Goal: Check status: Check status

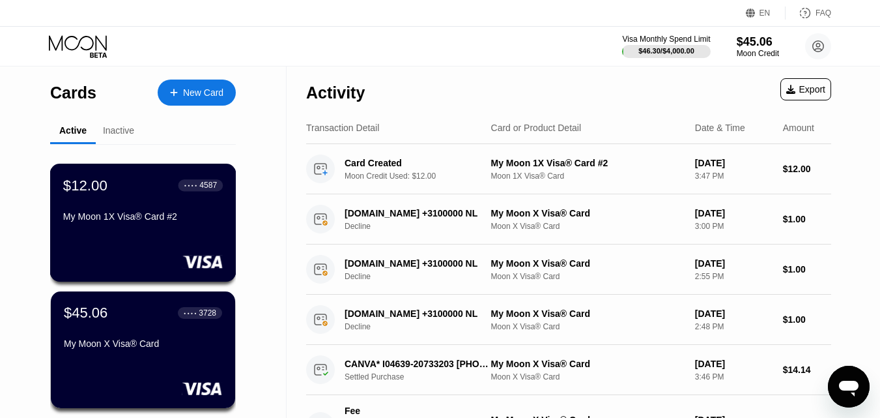
click at [156, 227] on div "My Moon 1X Visa® Card #2" at bounding box center [143, 219] width 160 height 16
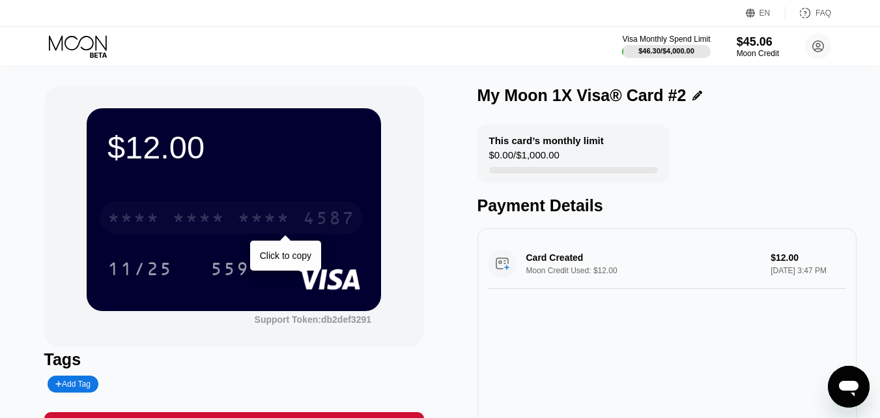
click at [156, 233] on div "* * * * * * * * * * * * 4587" at bounding box center [231, 217] width 263 height 33
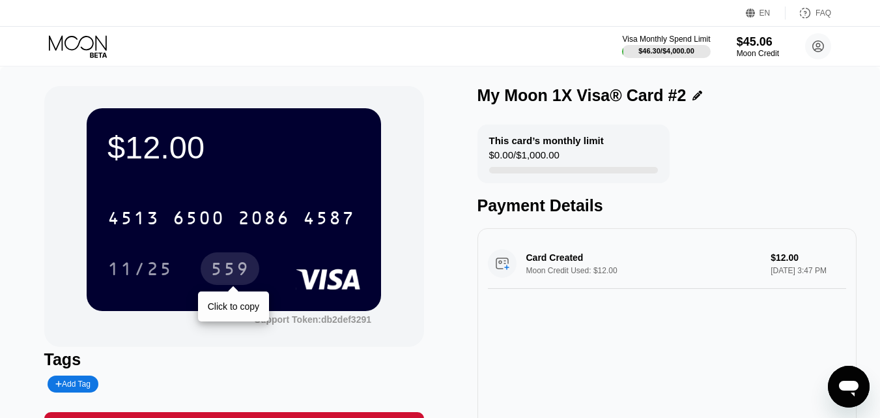
click at [233, 266] on div "559" at bounding box center [229, 270] width 39 height 21
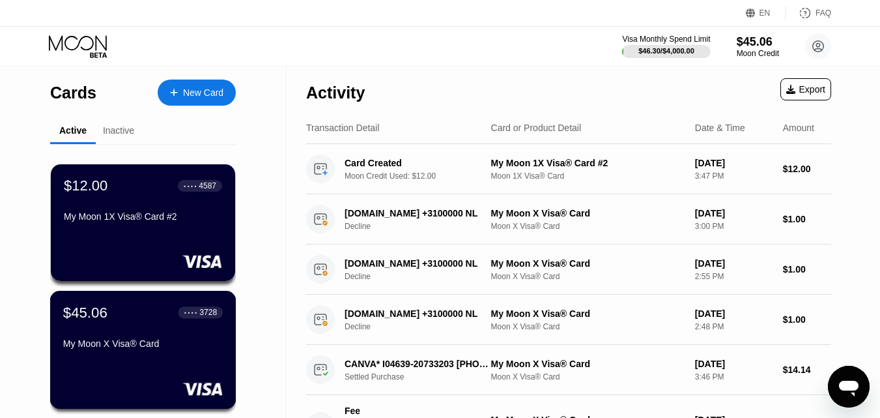
click at [163, 349] on div "My Moon X Visa® Card" at bounding box center [143, 343] width 160 height 10
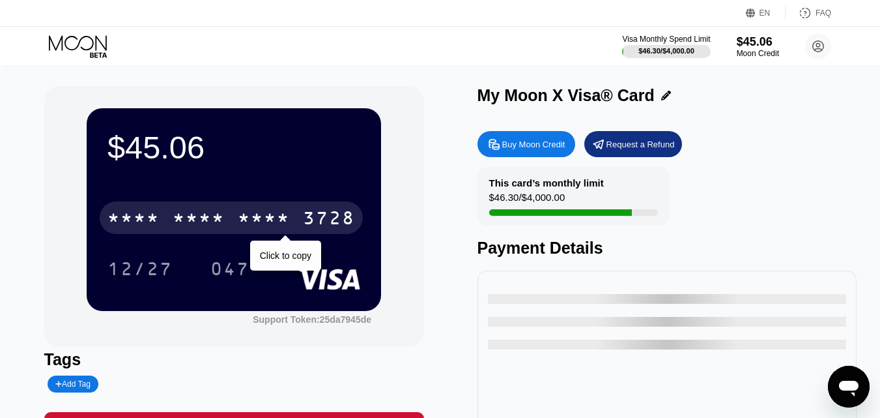
click at [245, 219] on div "* * * *" at bounding box center [264, 219] width 52 height 21
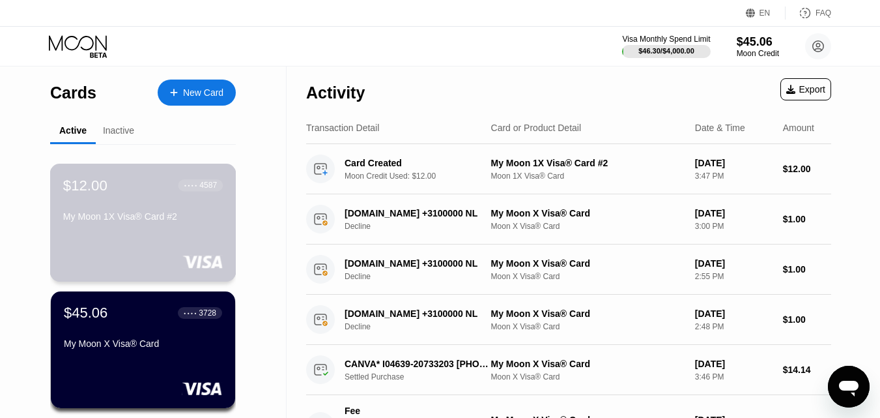
click at [141, 261] on div at bounding box center [143, 261] width 160 height 13
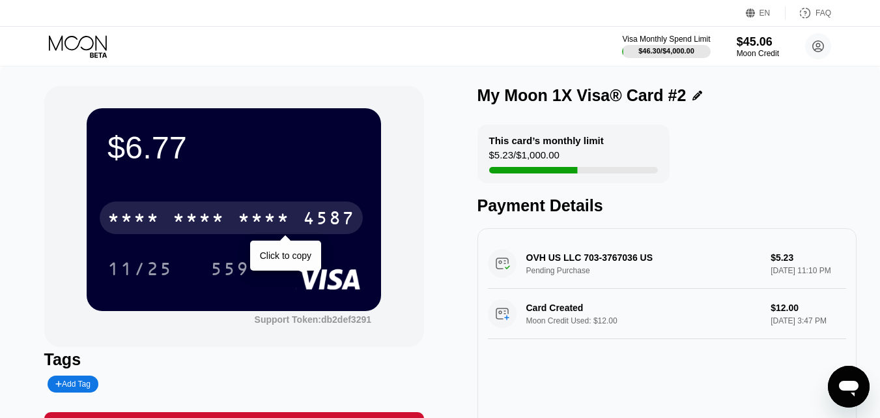
click at [237, 216] on div "* * * * * * * * * * * * 4587" at bounding box center [231, 217] width 263 height 33
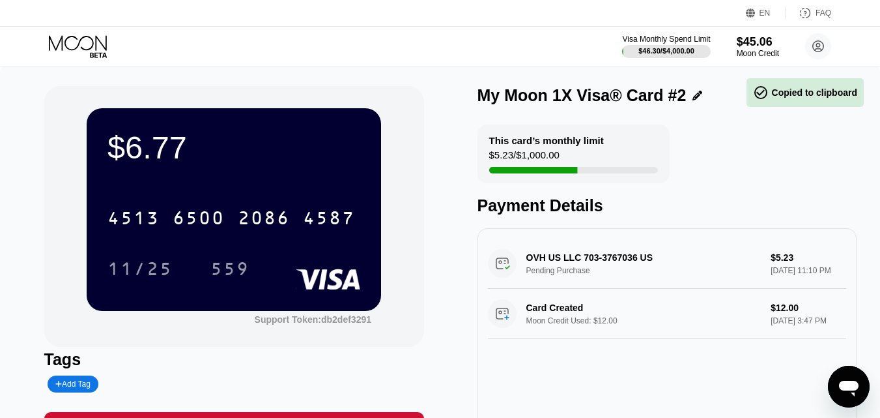
click at [303, 154] on div "$6.77" at bounding box center [234, 147] width 253 height 36
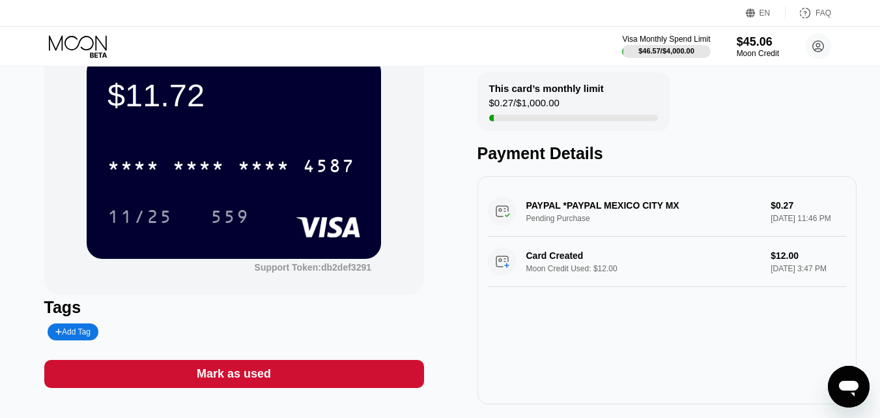
scroll to position [65, 0]
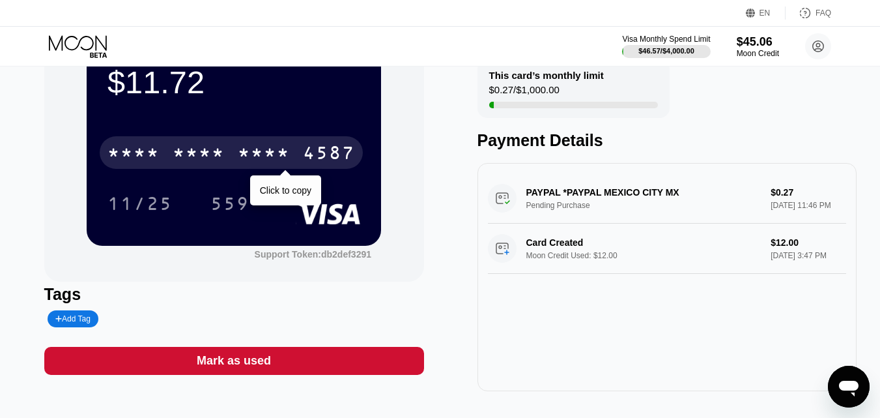
click at [281, 145] on div "* * * * * * * * * * * * 4587" at bounding box center [231, 152] width 263 height 33
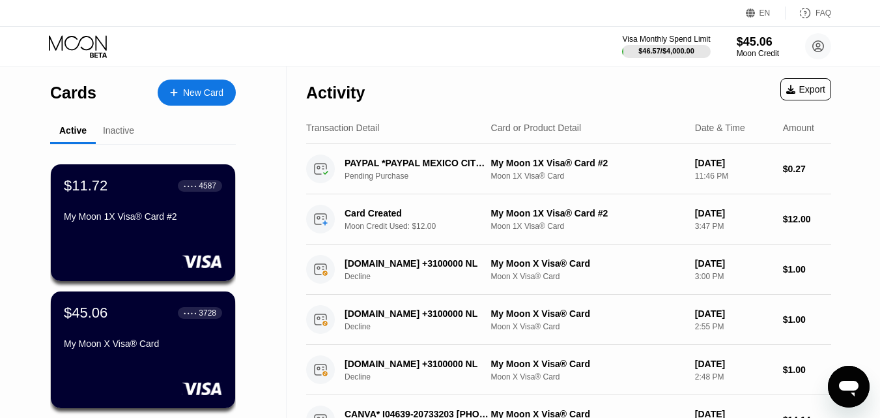
click at [114, 345] on div "My Moon X Visa® Card" at bounding box center [143, 343] width 158 height 10
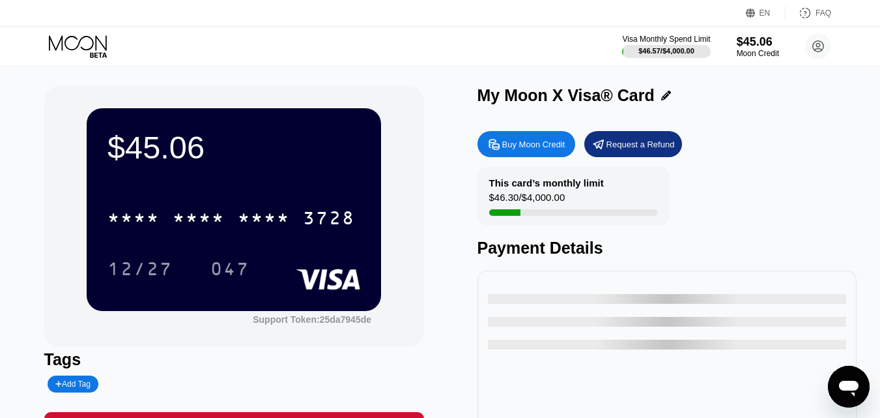
click at [293, 166] on div "$45.06" at bounding box center [234, 147] width 253 height 36
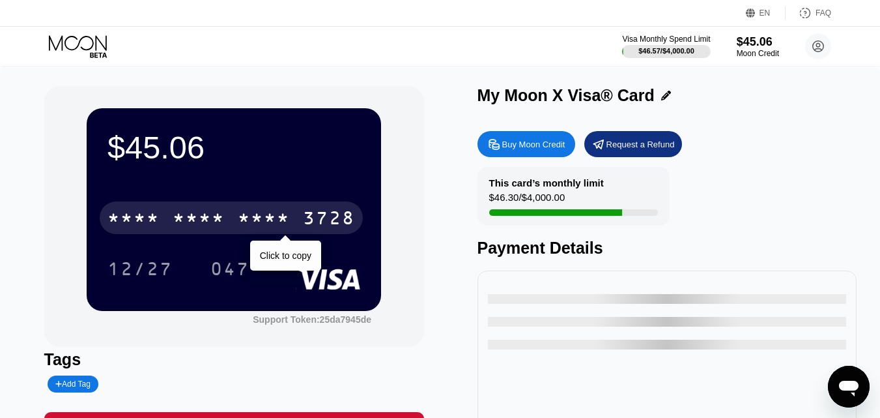
click at [284, 222] on div "* * * *" at bounding box center [264, 219] width 52 height 21
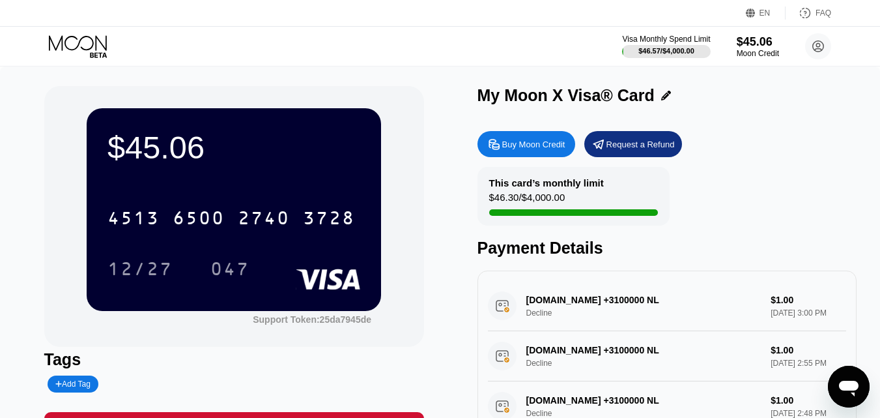
scroll to position [195, 0]
